Goal: Transaction & Acquisition: Book appointment/travel/reservation

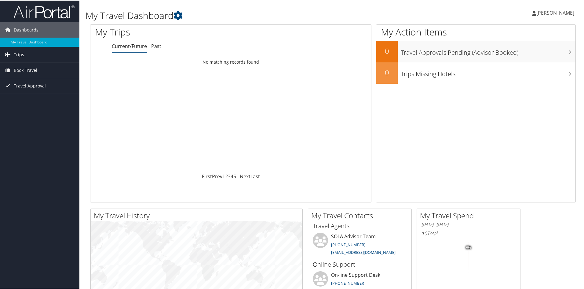
click at [32, 53] on link "Trips" at bounding box center [39, 53] width 79 height 15
click at [32, 98] on span "Book Travel" at bounding box center [26, 96] width 24 height 15
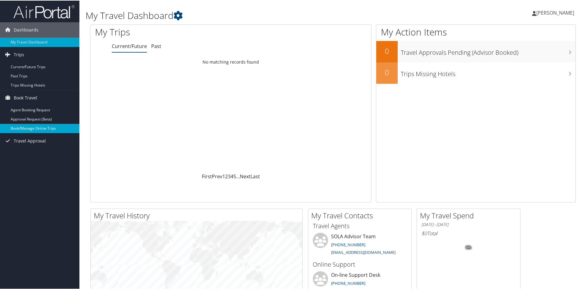
click at [35, 130] on link "Book/Manage Online Trips" at bounding box center [39, 127] width 79 height 9
